Goal: Information Seeking & Learning: Learn about a topic

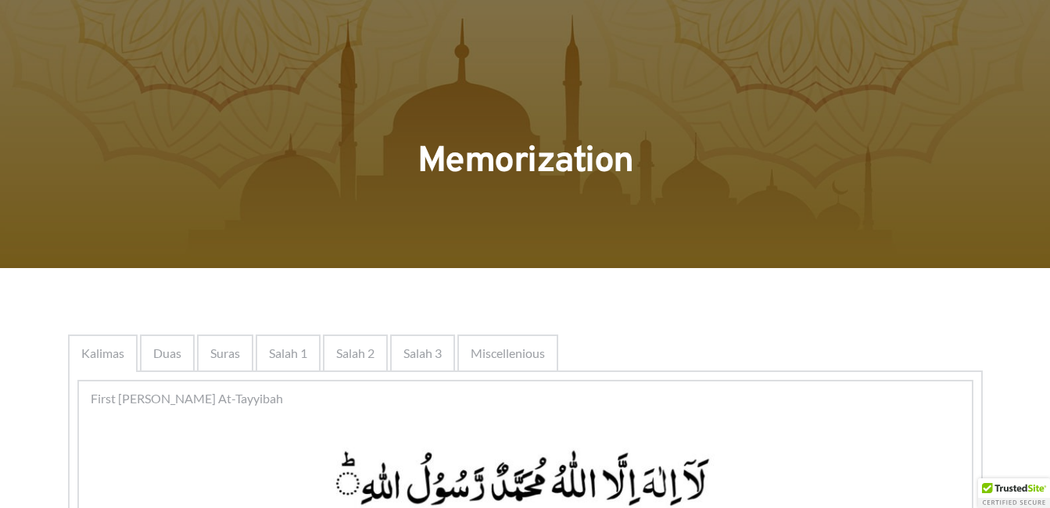
scroll to position [1018, 0]
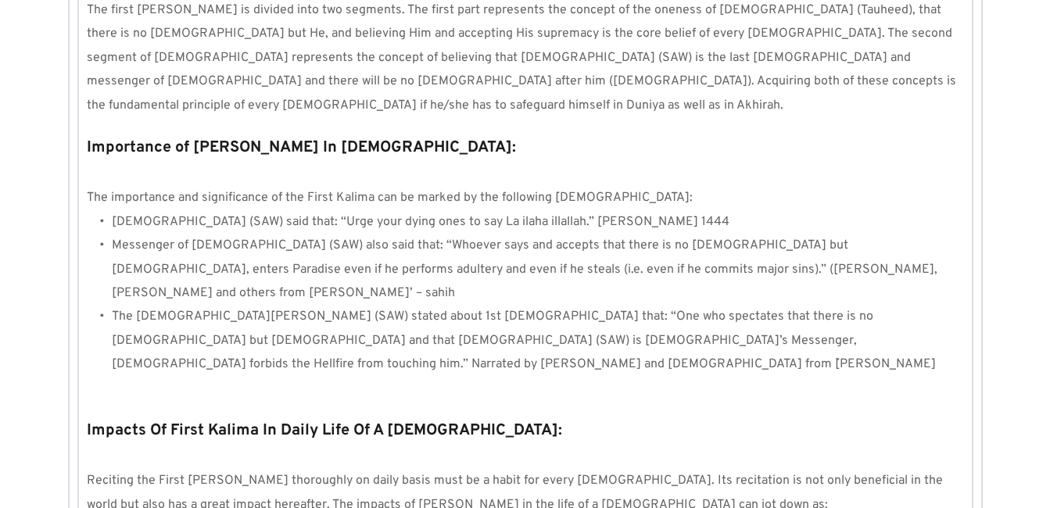
scroll to position [1130, 0]
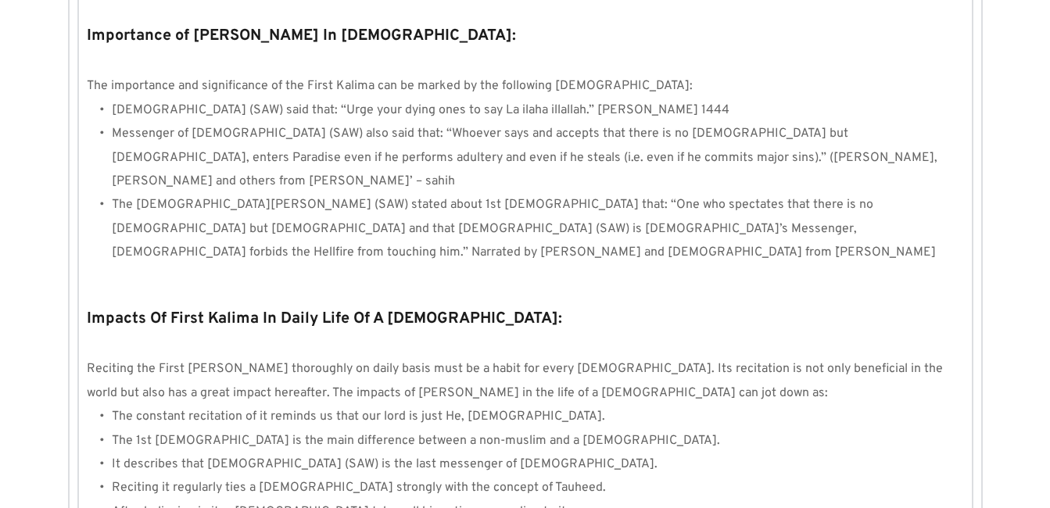
click at [887, 476] on li "Reciting it regularly ties a [DEMOGRAPHIC_DATA] strongly with the concept of Ta…" at bounding box center [538, 487] width 852 height 23
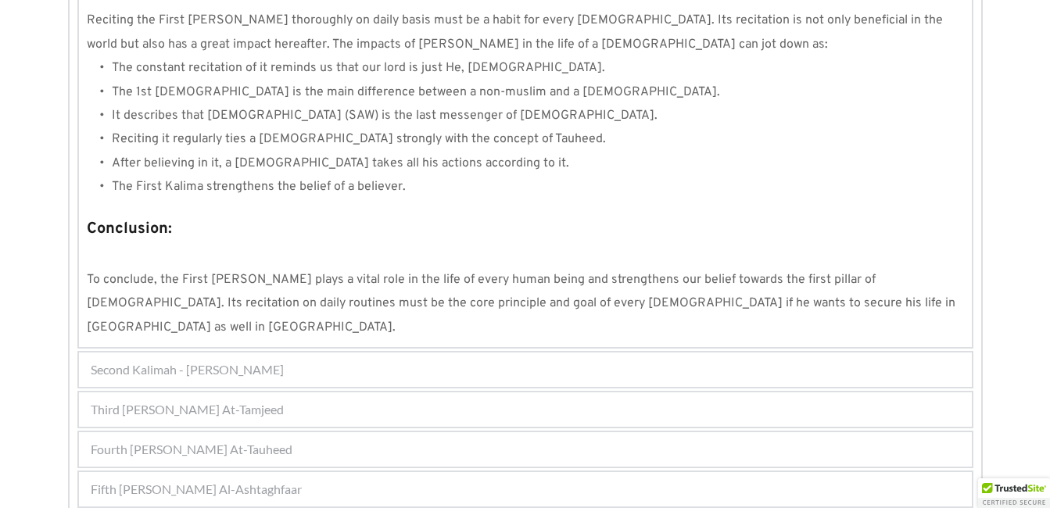
scroll to position [1503, 0]
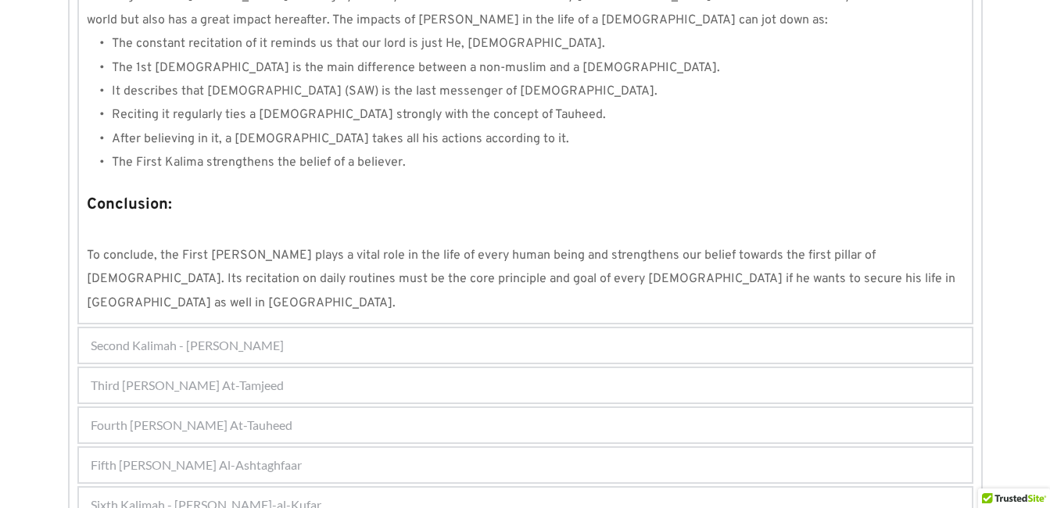
click at [334, 448] on div "Fifth [PERSON_NAME] Al-Ashtaghfaar" at bounding box center [525, 465] width 893 height 34
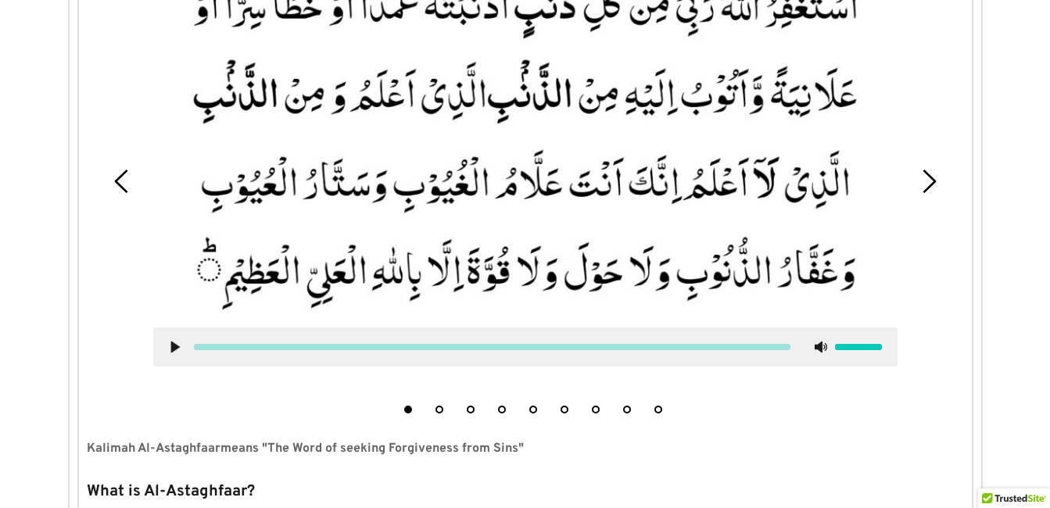
scroll to position [539, 0]
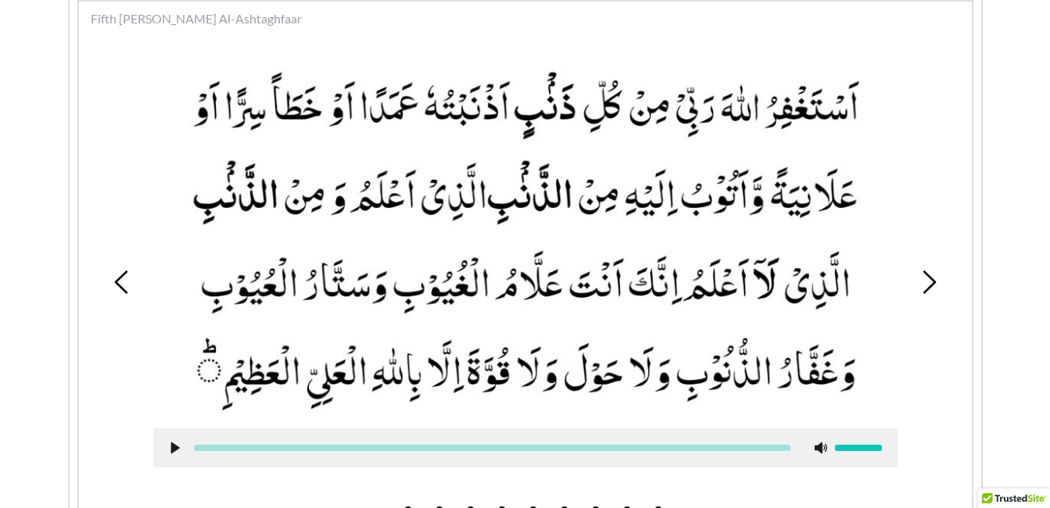
click at [369, 300] on picture at bounding box center [525, 237] width 744 height 351
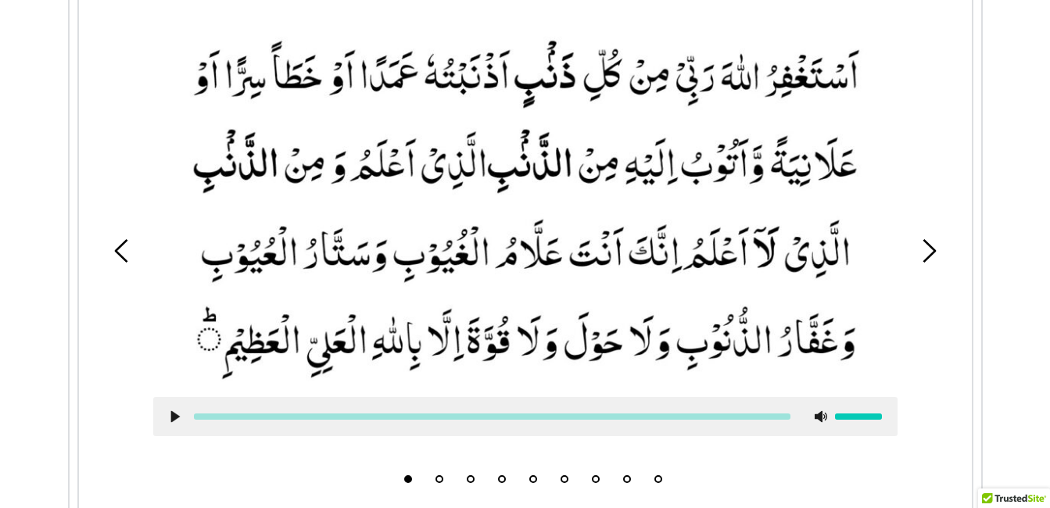
scroll to position [602, 0]
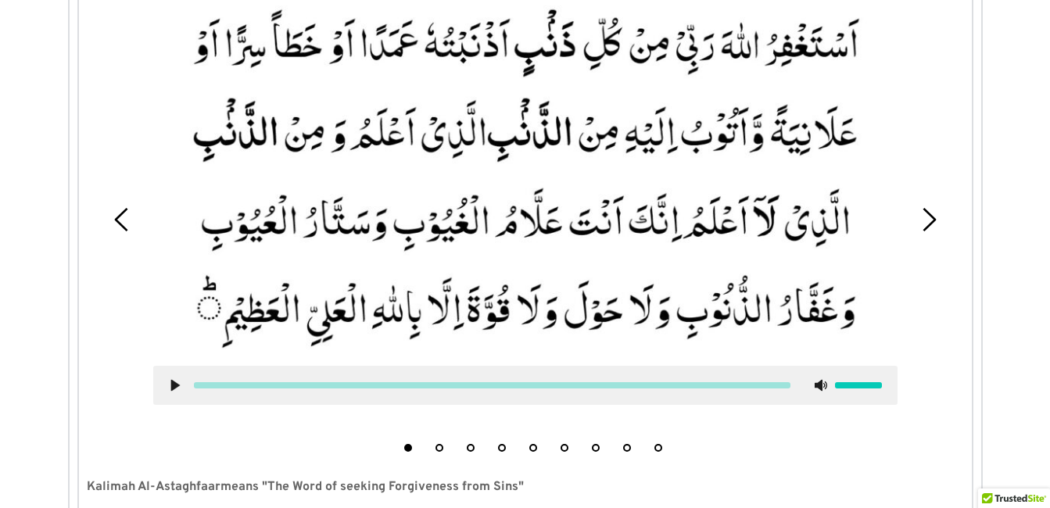
click at [170, 388] on icon at bounding box center [175, 385] width 13 height 13
click at [171, 383] on use at bounding box center [175, 386] width 10 height 12
click at [174, 384] on use at bounding box center [174, 386] width 9 height 12
click at [176, 385] on use at bounding box center [175, 386] width 10 height 12
click at [501, 448] on button "4" at bounding box center [502, 448] width 8 height 8
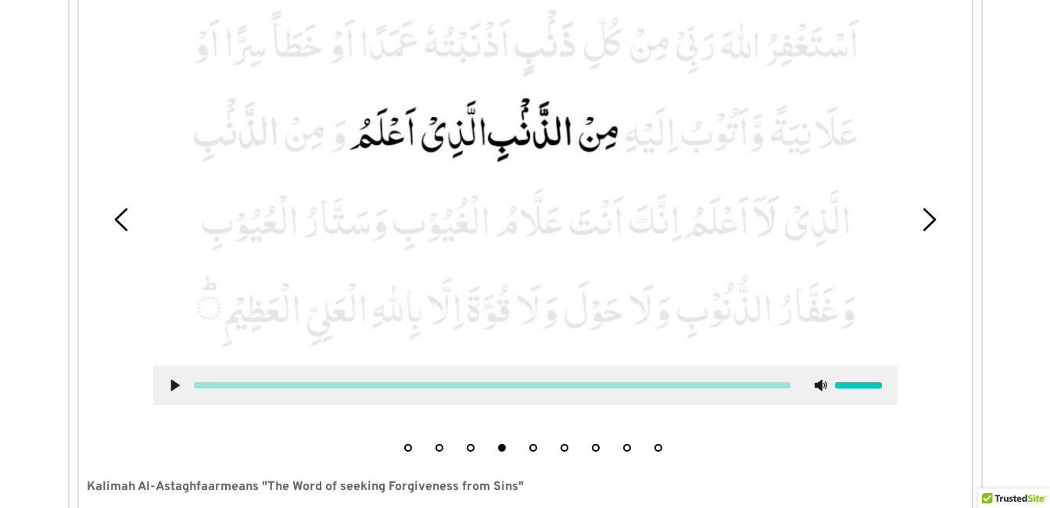
click at [535, 452] on li "5" at bounding box center [533, 444] width 16 height 16
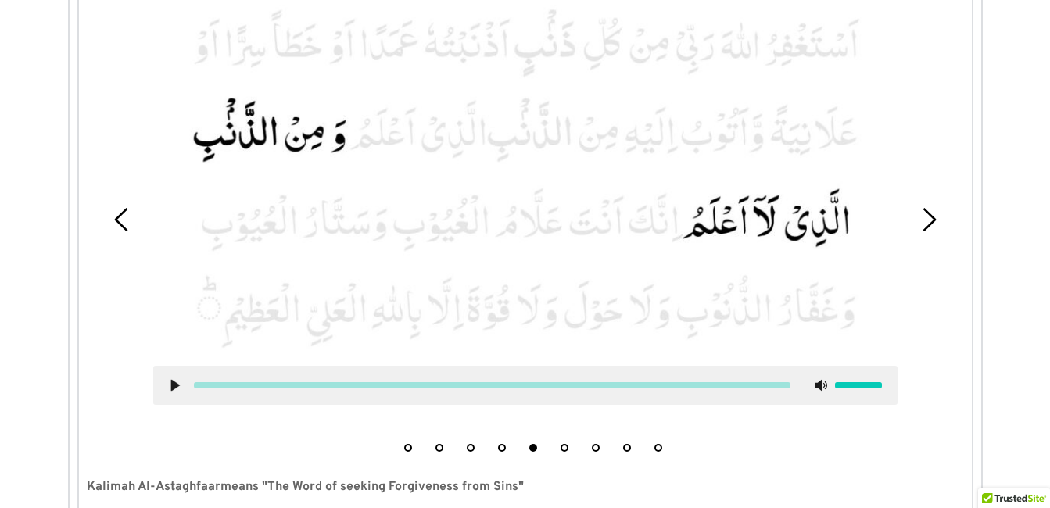
click at [174, 385] on use at bounding box center [174, 386] width 9 height 12
click at [174, 381] on use at bounding box center [175, 386] width 10 height 12
click at [263, 193] on picture at bounding box center [525, 174] width 744 height 351
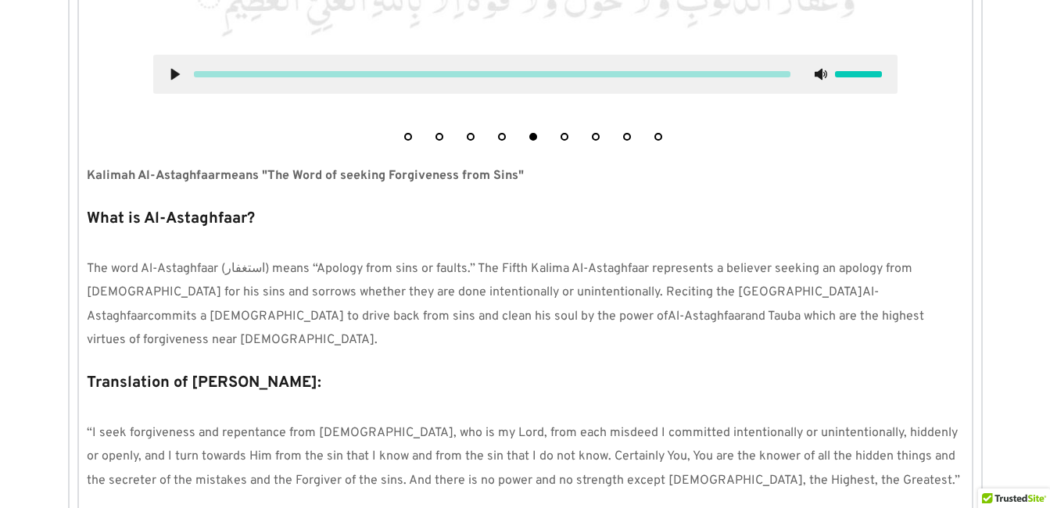
scroll to position [915, 0]
